Goal: Task Accomplishment & Management: Manage account settings

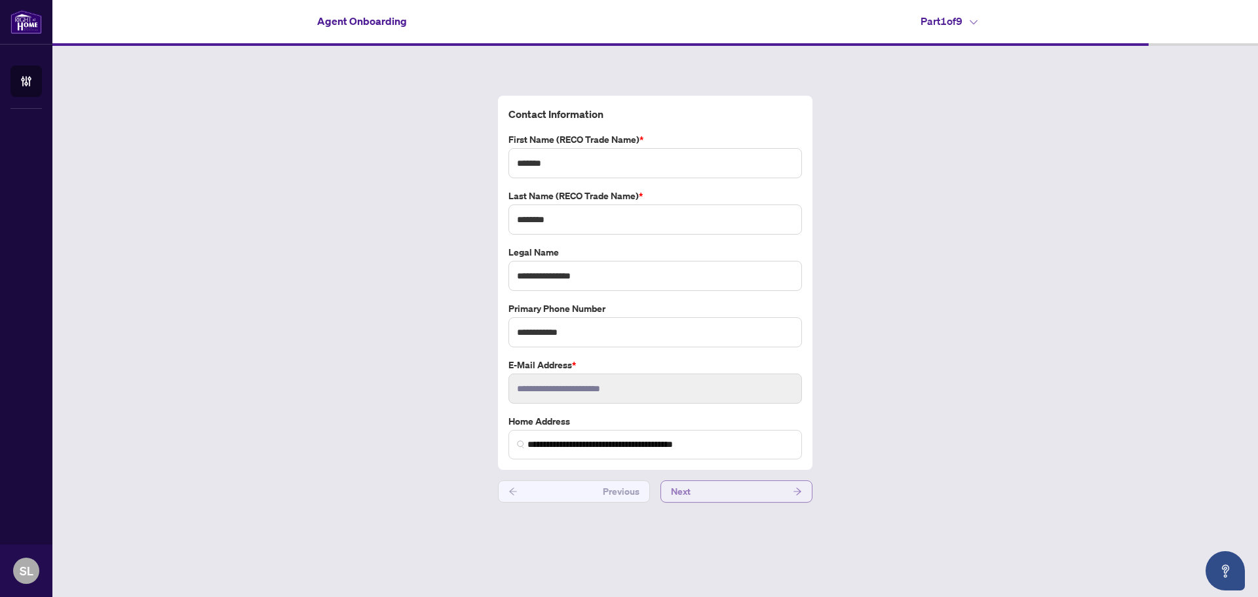
click at [793, 493] on icon "arrow-right" at bounding box center [797, 491] width 9 height 9
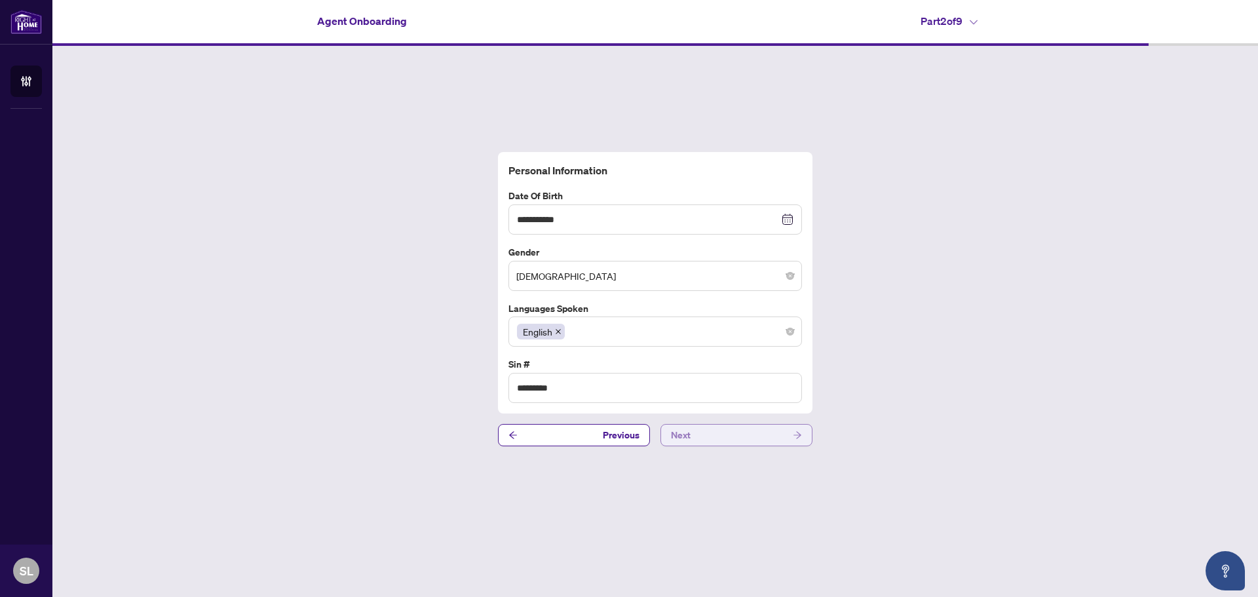
click at [797, 436] on icon "arrow-right" at bounding box center [797, 434] width 9 height 9
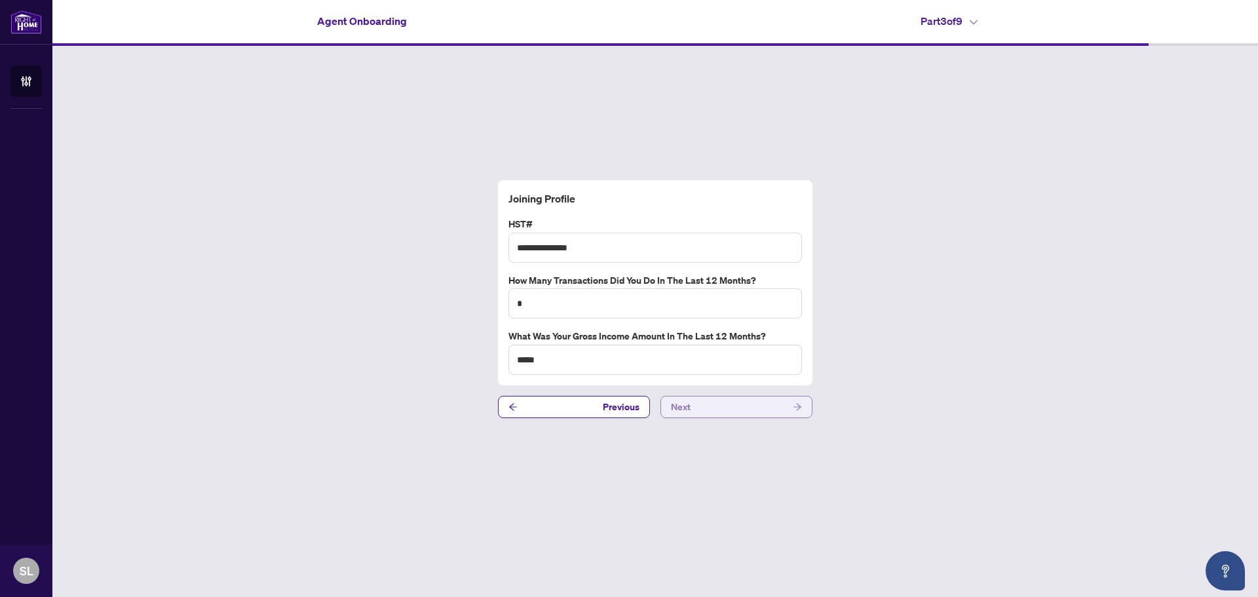
click at [798, 409] on icon "arrow-right" at bounding box center [797, 406] width 9 height 9
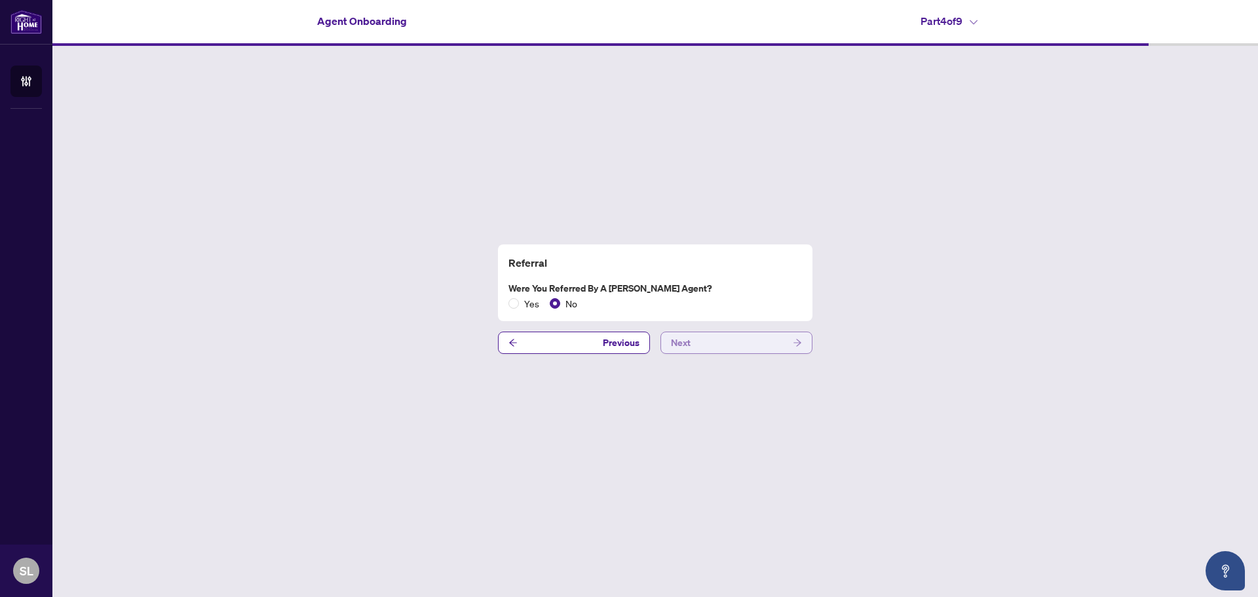
click at [797, 342] on icon "arrow-right" at bounding box center [797, 342] width 9 height 9
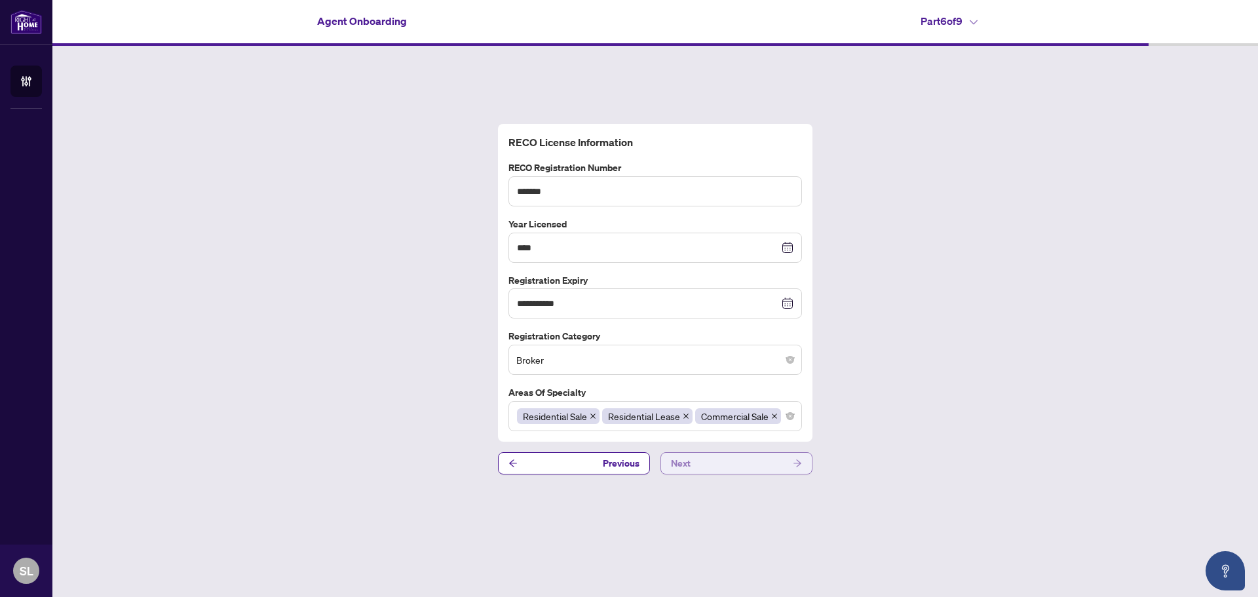
click at [797, 462] on icon "arrow-right" at bounding box center [797, 463] width 9 height 9
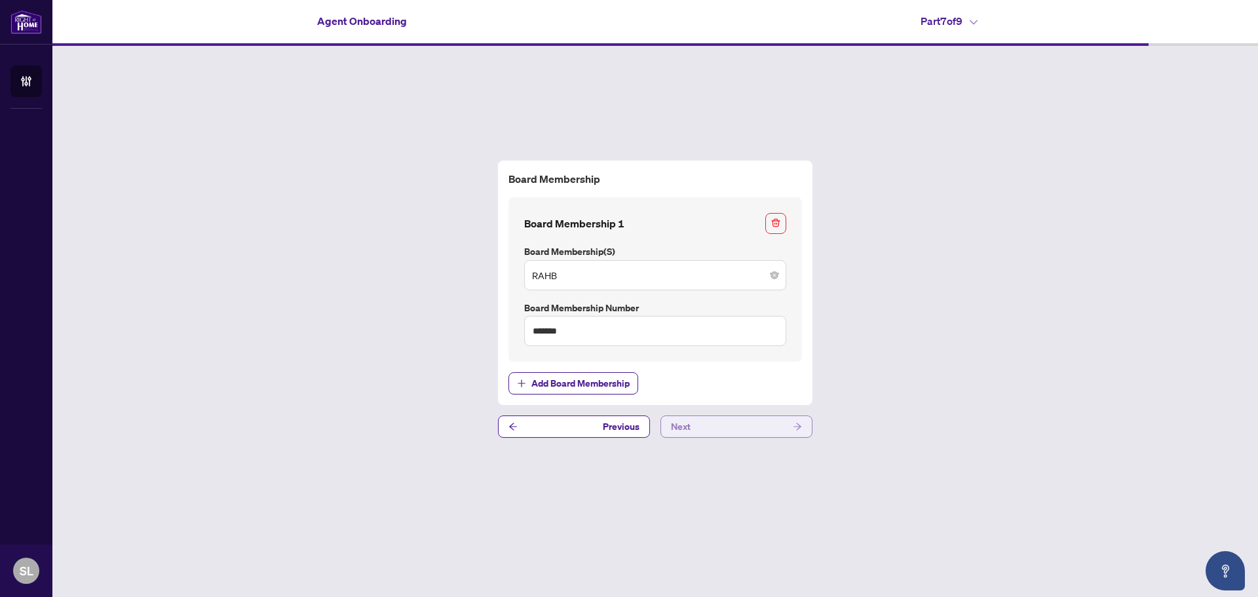
click at [798, 429] on icon "arrow-right" at bounding box center [797, 426] width 8 height 7
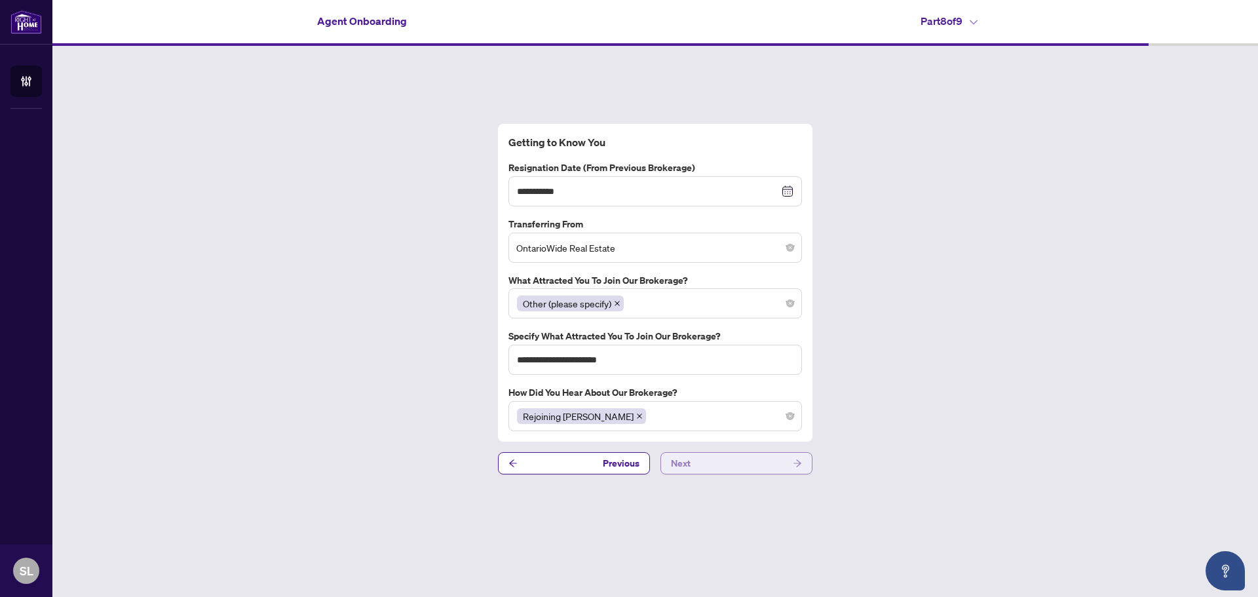
click at [800, 463] on icon "arrow-right" at bounding box center [797, 463] width 9 height 9
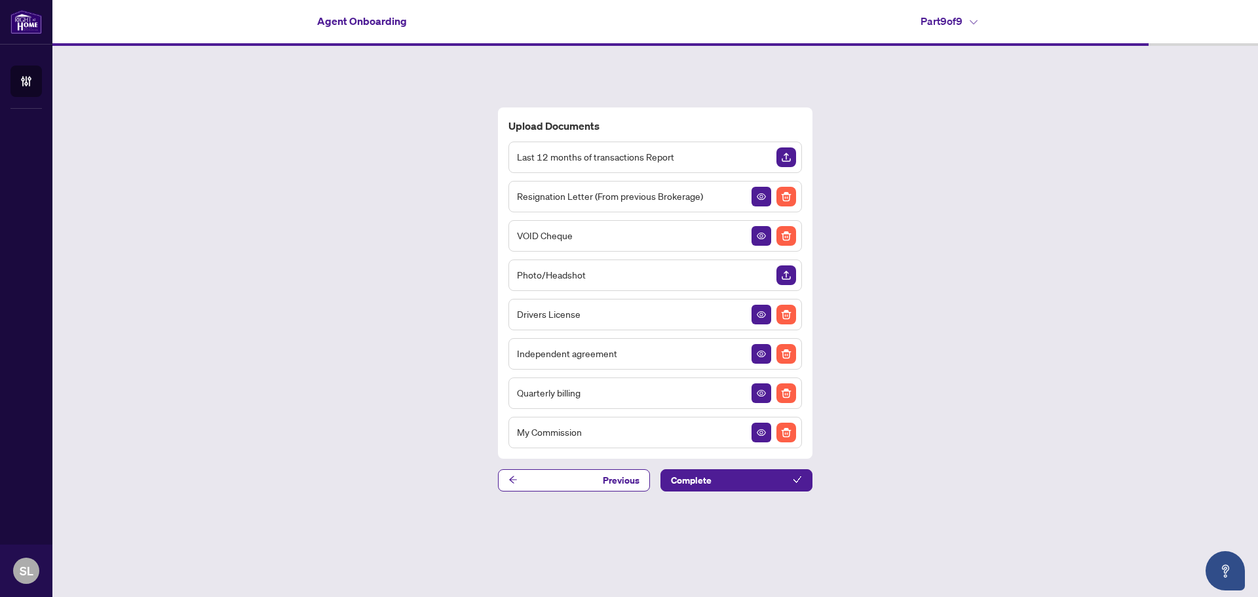
click at [756, 271] on div "Photo/Headshot" at bounding box center [654, 274] width 293 height 31
drag, startPoint x: 735, startPoint y: 270, endPoint x: 1063, endPoint y: 225, distance: 331.3
click at [1063, 225] on div "Upload Documents Last 12 months of transactions Report Resignation Letter (From…" at bounding box center [654, 299] width 1205 height 506
drag, startPoint x: 753, startPoint y: 271, endPoint x: 1085, endPoint y: 205, distance: 338.5
click at [1085, 205] on div "Upload Documents Last 12 months of transactions Report Resignation Letter (From…" at bounding box center [654, 299] width 1205 height 506
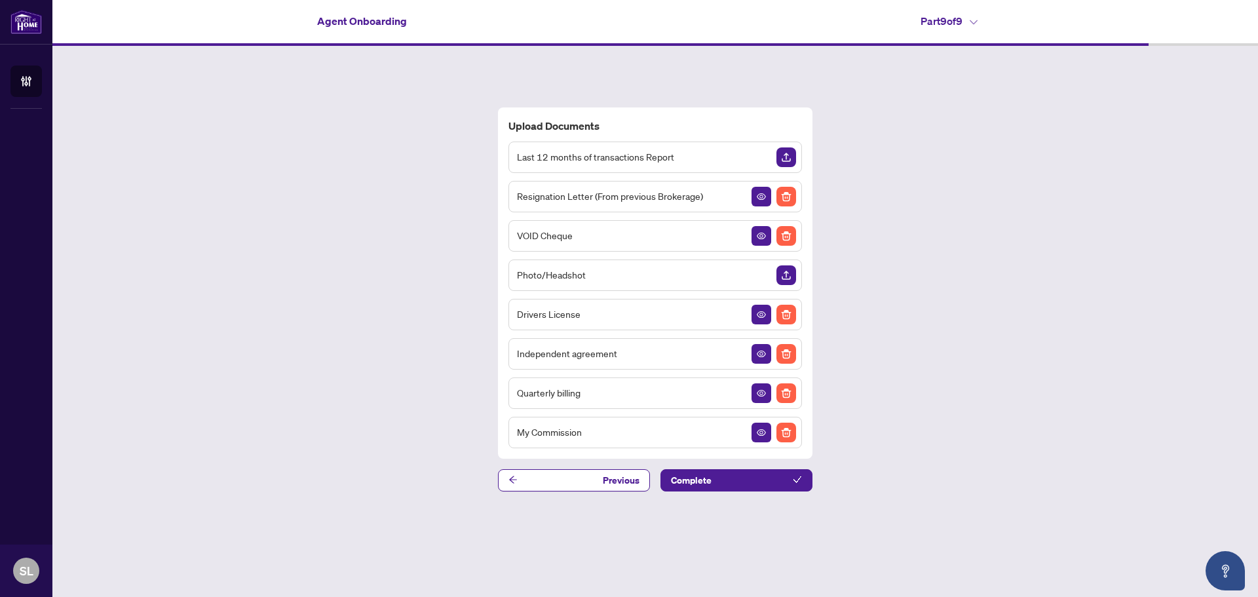
click at [756, 157] on div "Last 12 months of transactions Report" at bounding box center [654, 156] width 293 height 31
click at [787, 156] on img "Upload Document" at bounding box center [786, 157] width 20 height 20
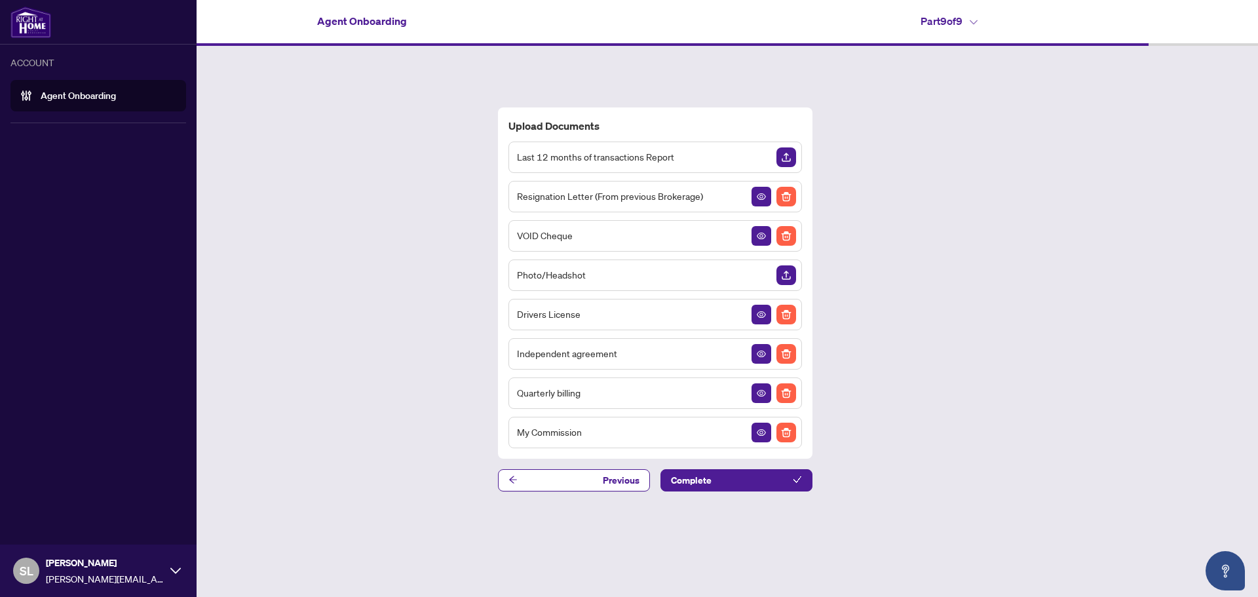
click at [84, 96] on link "Agent Onboarding" at bounding box center [78, 96] width 75 height 12
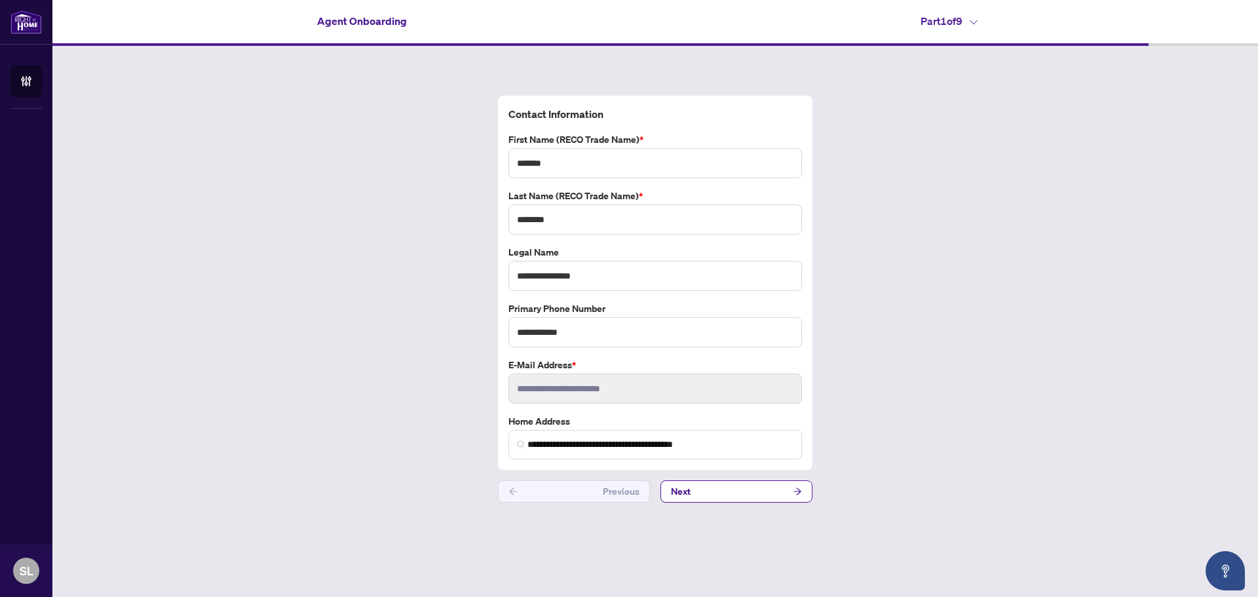
click at [975, 21] on icon at bounding box center [973, 22] width 8 height 5
click at [1060, 309] on div "**********" at bounding box center [654, 299] width 1205 height 506
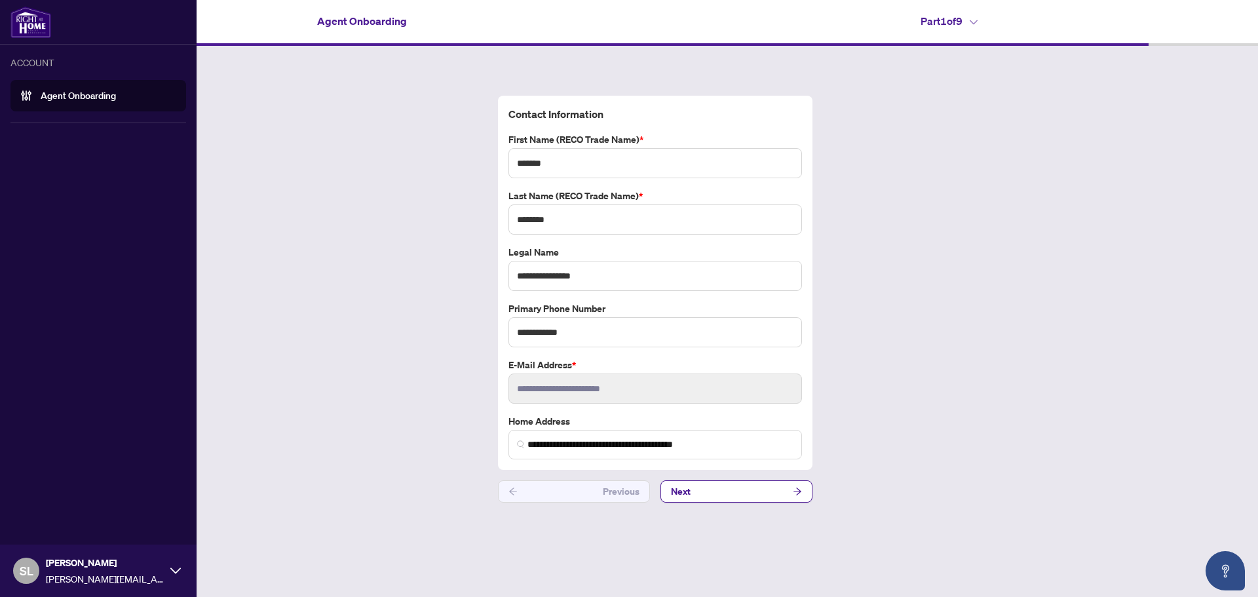
click at [71, 96] on link "Agent Onboarding" at bounding box center [78, 96] width 75 height 12
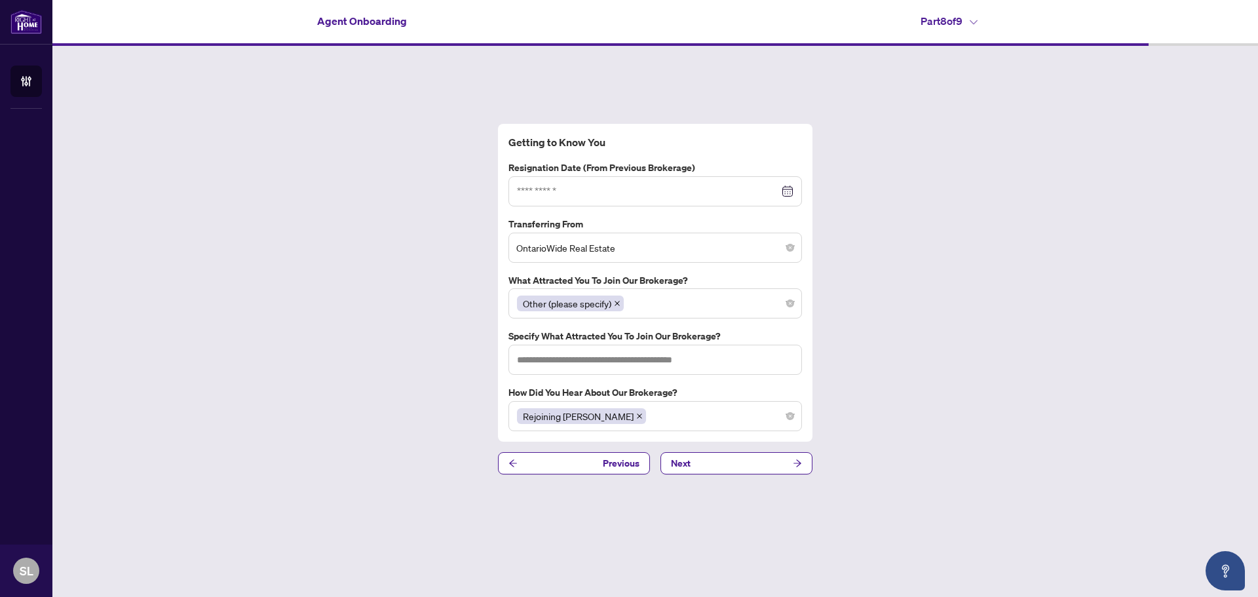
type input "**********"
